Goal: Information Seeking & Learning: Compare options

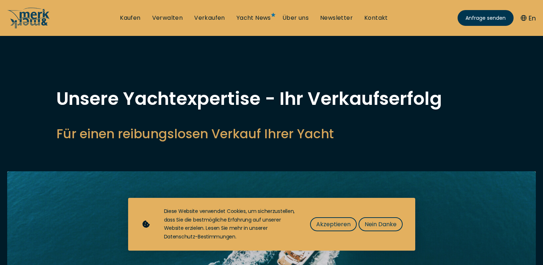
select select "sell"
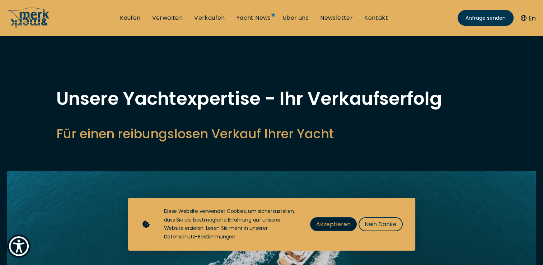
click at [334, 224] on span "Akzeptieren" at bounding box center [333, 224] width 34 height 9
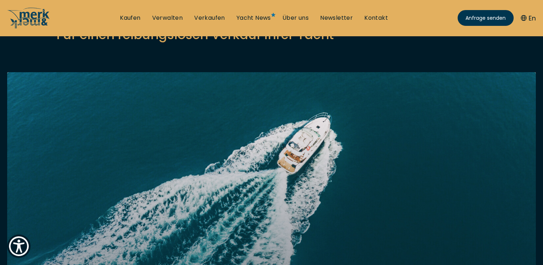
scroll to position [72, 0]
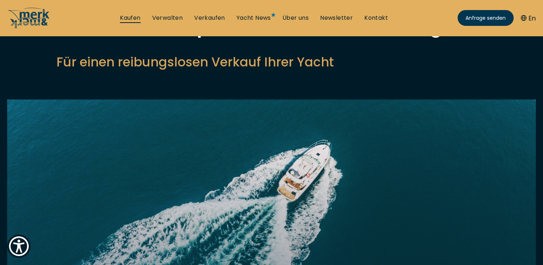
click at [131, 17] on link "Kaufen" at bounding box center [130, 18] width 20 height 8
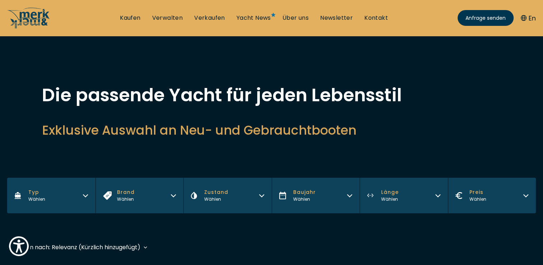
click at [85, 194] on icon "button" at bounding box center [86, 195] width 6 height 6
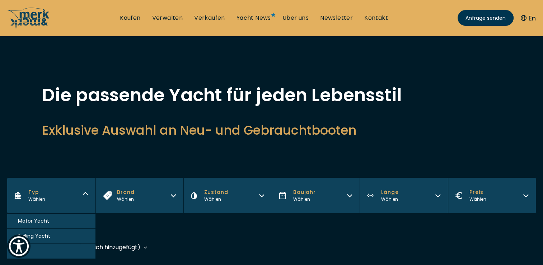
click at [47, 221] on span "Motor Yacht" at bounding box center [33, 221] width 31 height 8
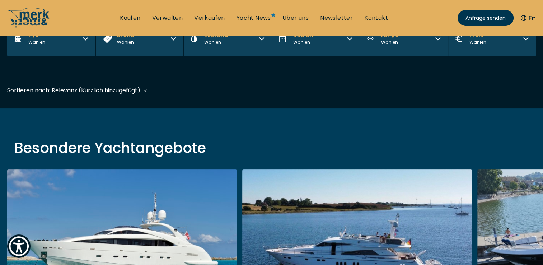
scroll to position [178, 0]
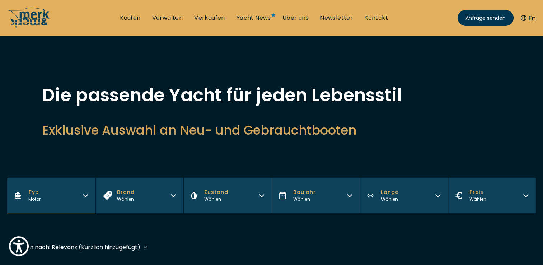
click at [174, 194] on icon "button" at bounding box center [173, 195] width 6 height 6
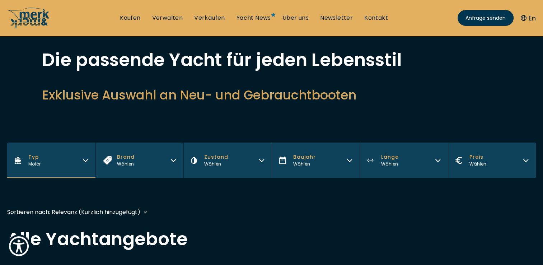
scroll to position [72, 0]
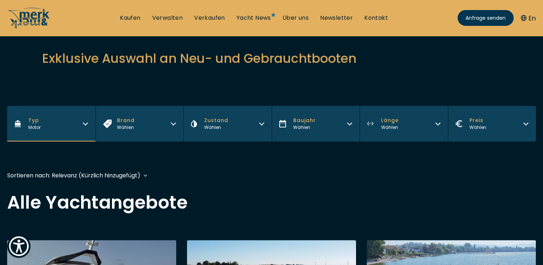
click at [174, 123] on icon "button" at bounding box center [173, 123] width 6 height 6
click at [261, 124] on icon "button" at bounding box center [261, 124] width 4 height 2
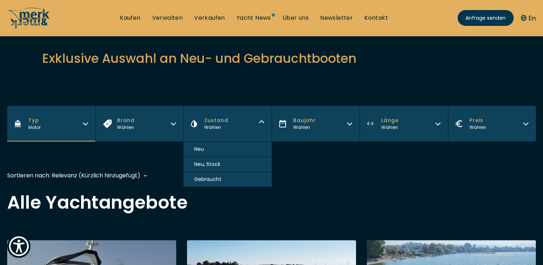
click at [224, 177] on button "Gebraucht" at bounding box center [227, 179] width 88 height 15
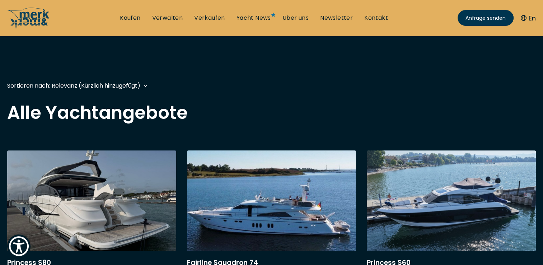
scroll to position [178, 0]
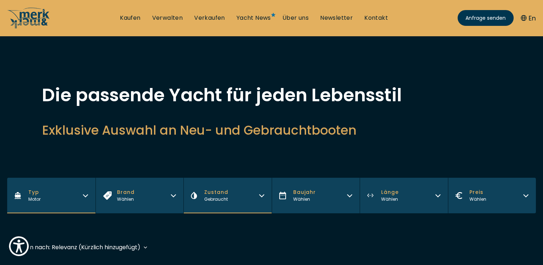
click at [350, 193] on icon "button" at bounding box center [350, 195] width 6 height 6
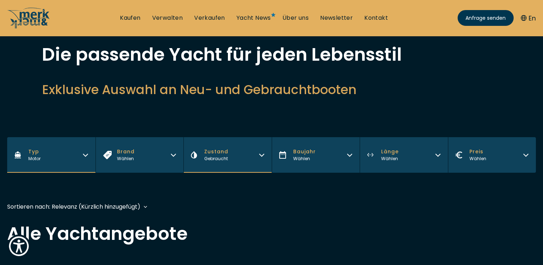
scroll to position [72, 0]
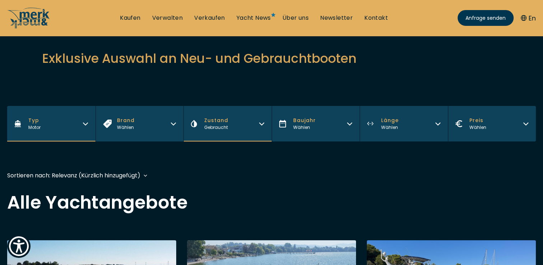
click at [348, 122] on icon "button" at bounding box center [350, 123] width 6 height 6
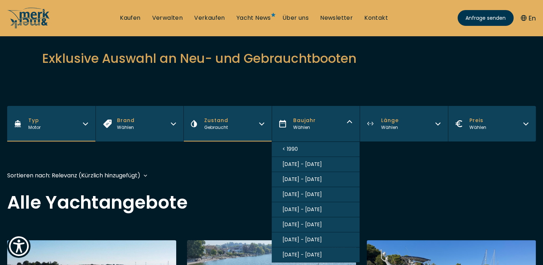
click at [306, 223] on span "[DATE] - [DATE]" at bounding box center [301, 225] width 39 height 8
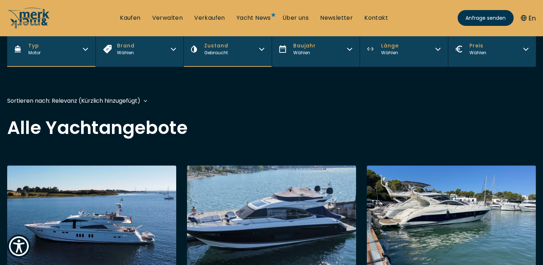
scroll to position [178, 0]
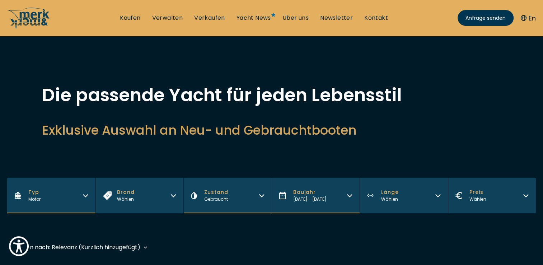
click at [438, 195] on icon "button" at bounding box center [438, 195] width 6 height 6
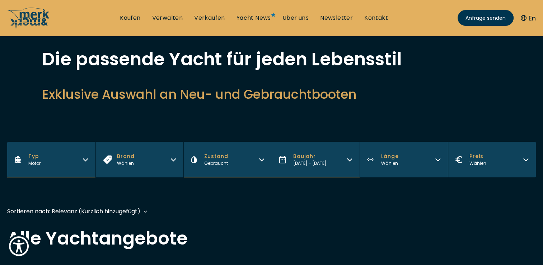
click at [439, 158] on icon "button" at bounding box center [438, 159] width 6 height 6
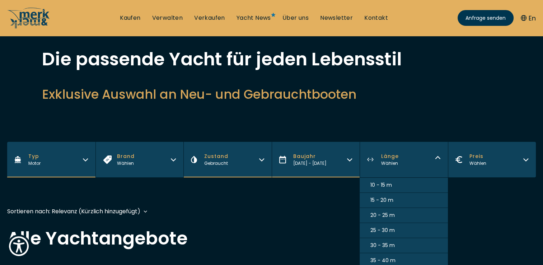
click at [382, 185] on span "10 - 15 m" at bounding box center [381, 185] width 22 height 8
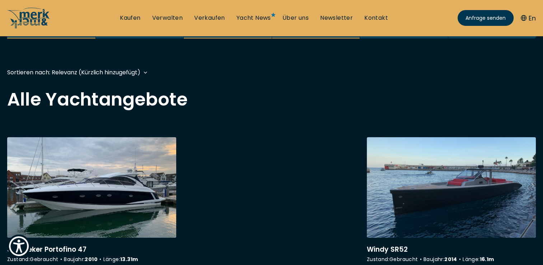
scroll to position [2, 0]
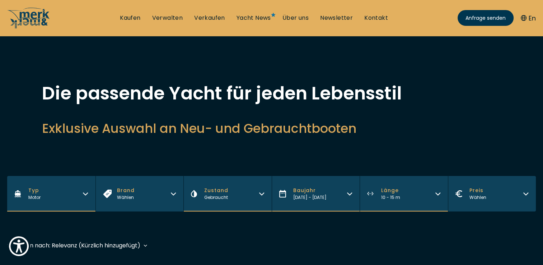
click at [525, 192] on icon "button" at bounding box center [526, 193] width 6 height 6
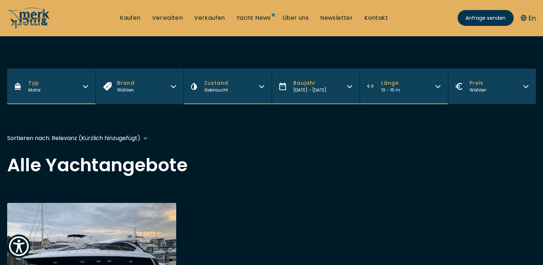
scroll to position [109, 0]
click at [526, 85] on icon "button" at bounding box center [526, 85] width 6 height 6
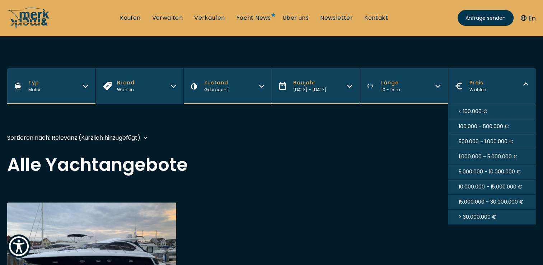
click at [470, 110] on span "< 100.000 €" at bounding box center [473, 112] width 29 height 8
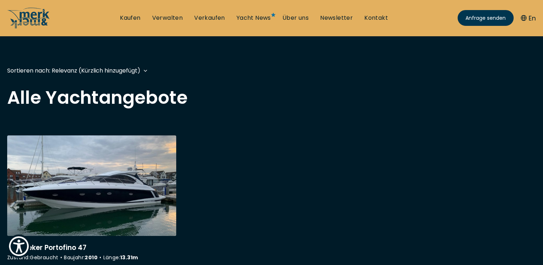
scroll to position [178, 0]
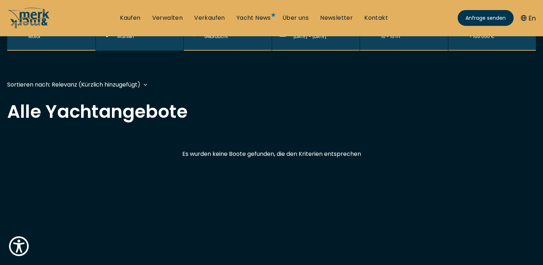
scroll to position [179, 0]
